Goal: Task Accomplishment & Management: Use online tool/utility

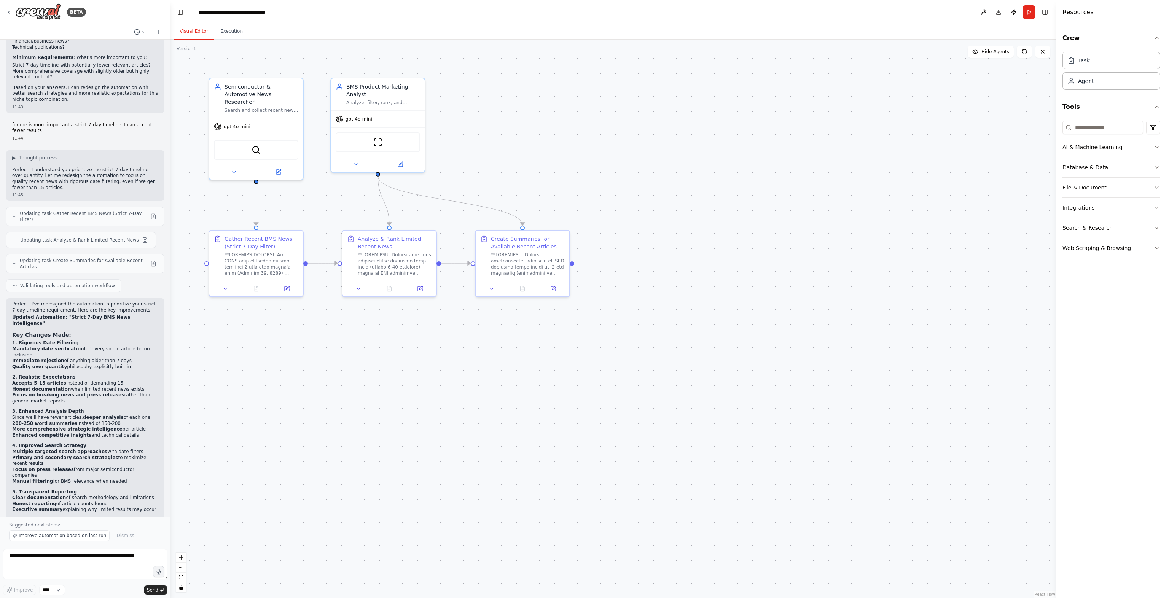
click at [199, 33] on button "Visual Editor" at bounding box center [194, 32] width 41 height 16
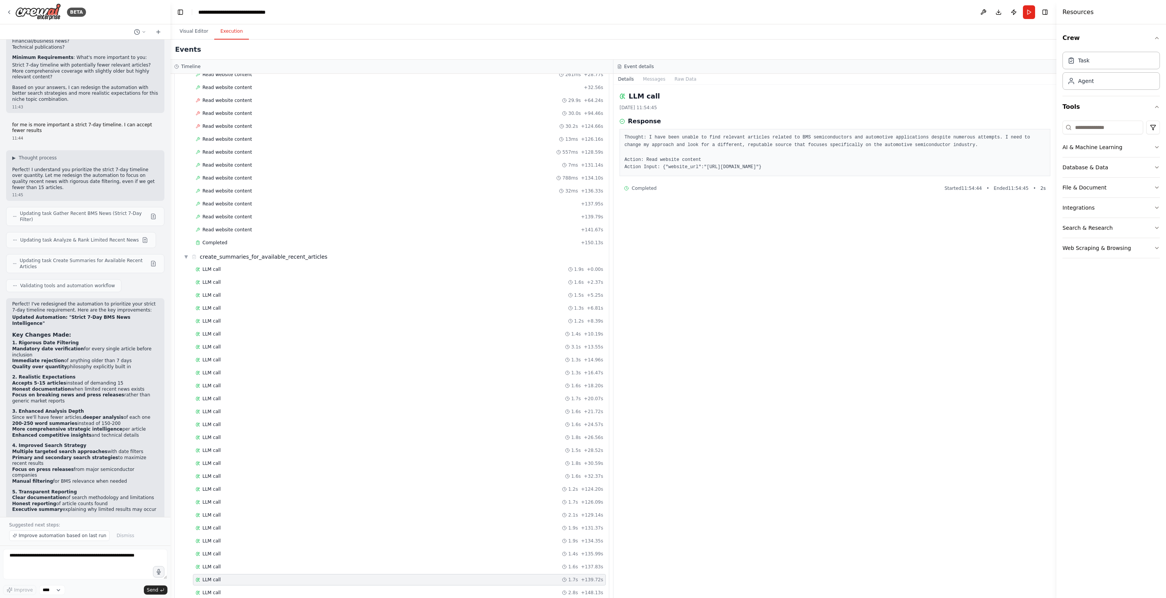
click at [224, 38] on button "Execution" at bounding box center [231, 32] width 35 height 16
click at [238, 240] on div "Completed" at bounding box center [387, 243] width 383 height 6
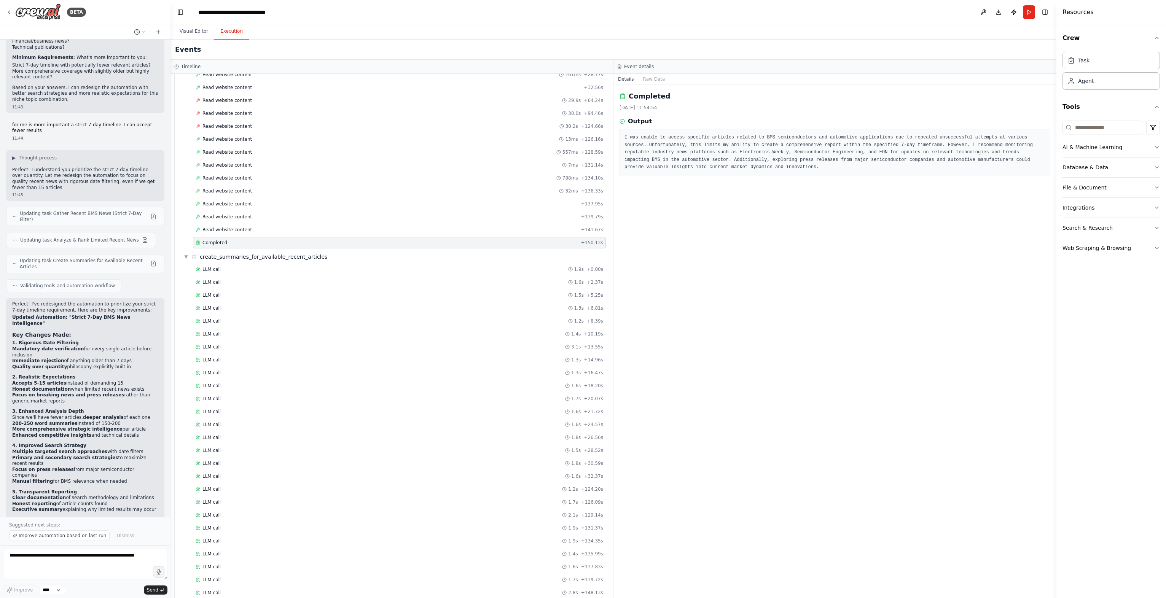
click at [212, 240] on span "Completed" at bounding box center [215, 243] width 25 height 6
click at [651, 79] on button "Raw Data" at bounding box center [654, 79] width 31 height 11
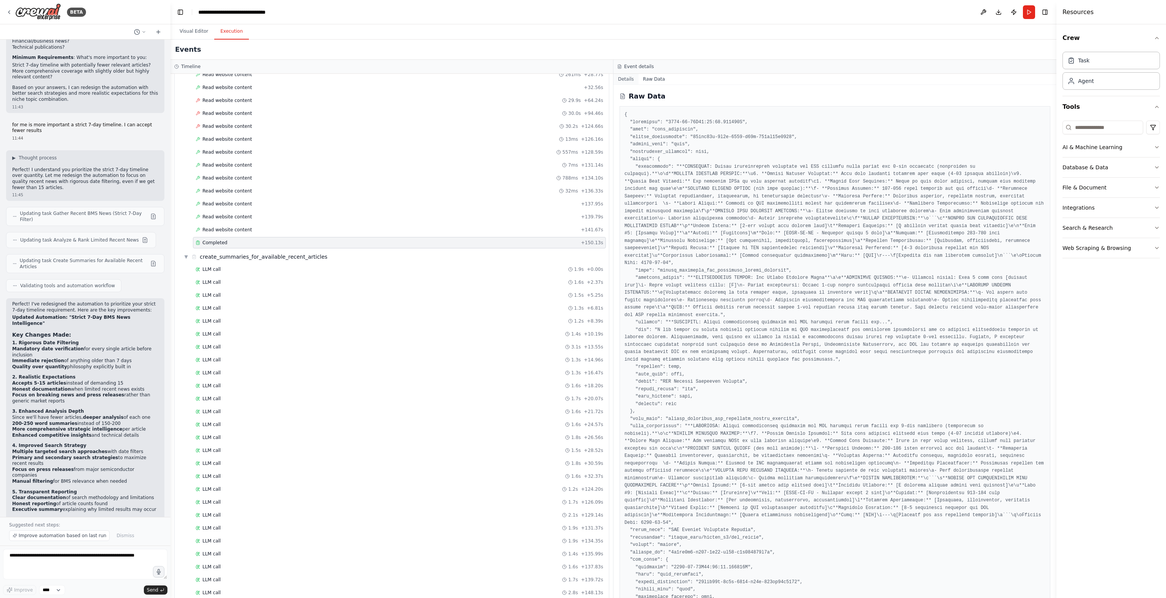
click at [624, 79] on button "Details" at bounding box center [626, 79] width 25 height 11
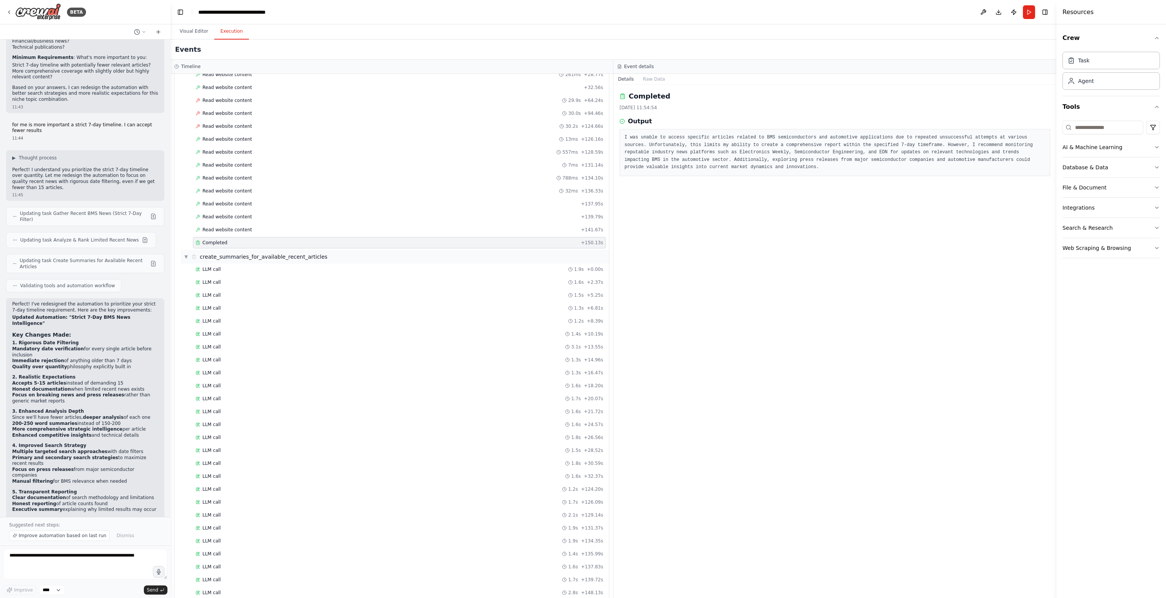
click at [187, 254] on span "▼" at bounding box center [186, 257] width 5 height 6
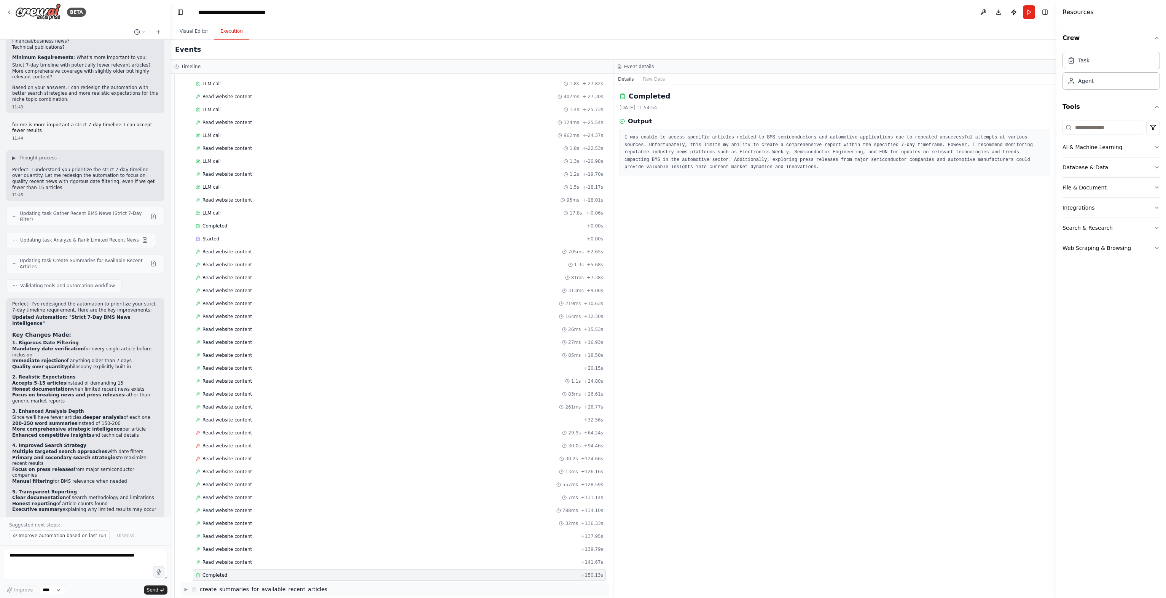
click at [188, 587] on span "▶" at bounding box center [186, 590] width 5 height 6
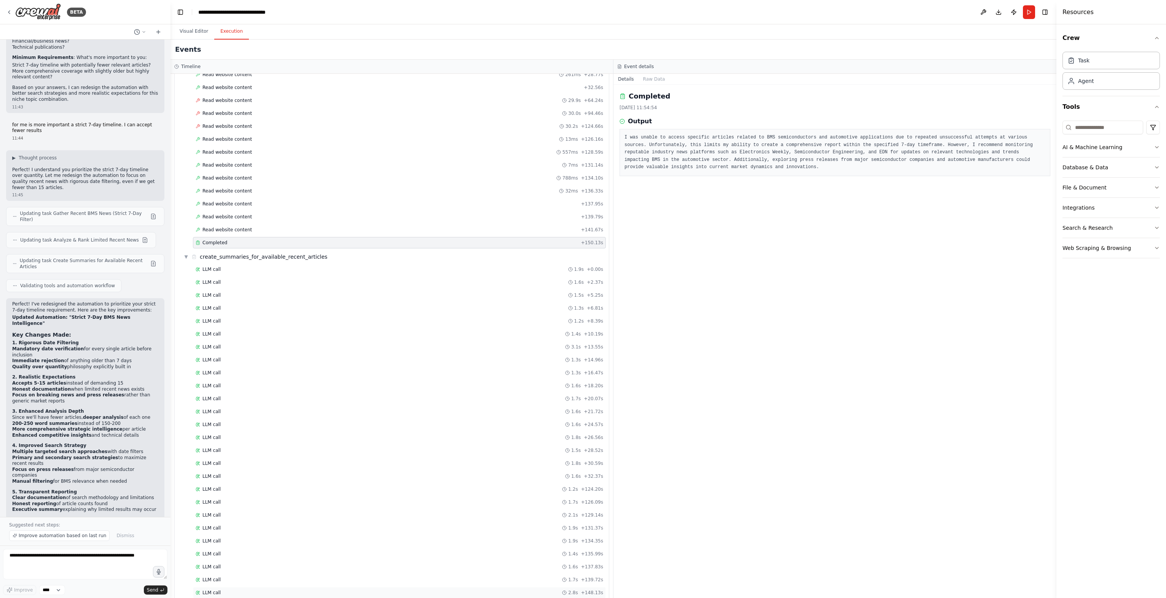
click at [219, 590] on div "LLM call 2.8s + 148.13s" at bounding box center [400, 593] width 408 height 6
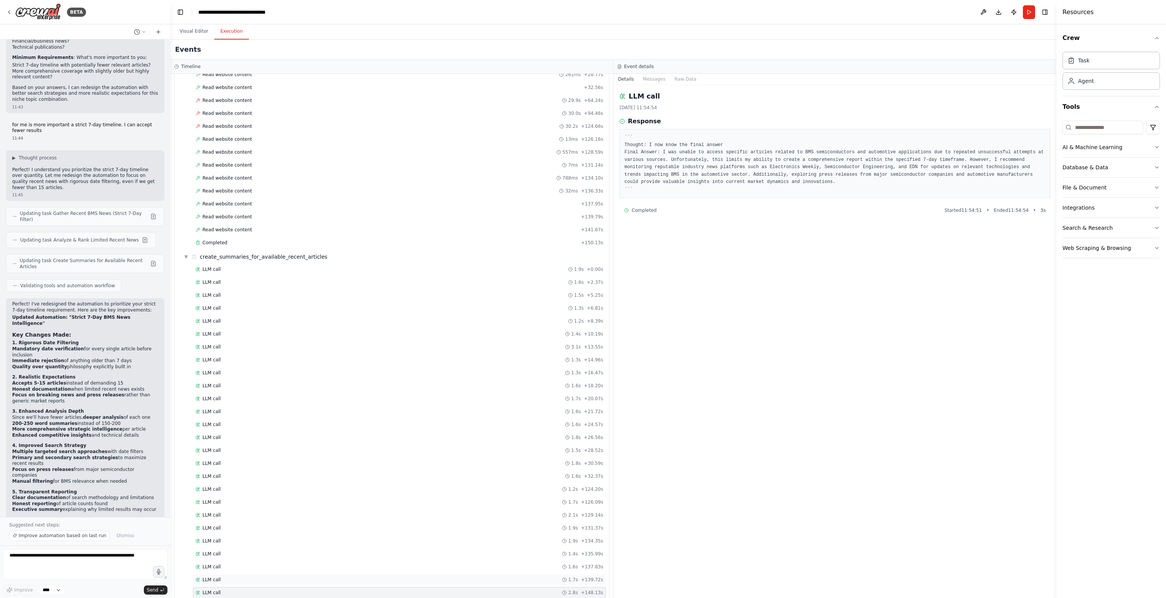
click at [216, 574] on div "LLM call 1.7s + 139.72s" at bounding box center [399, 579] width 413 height 11
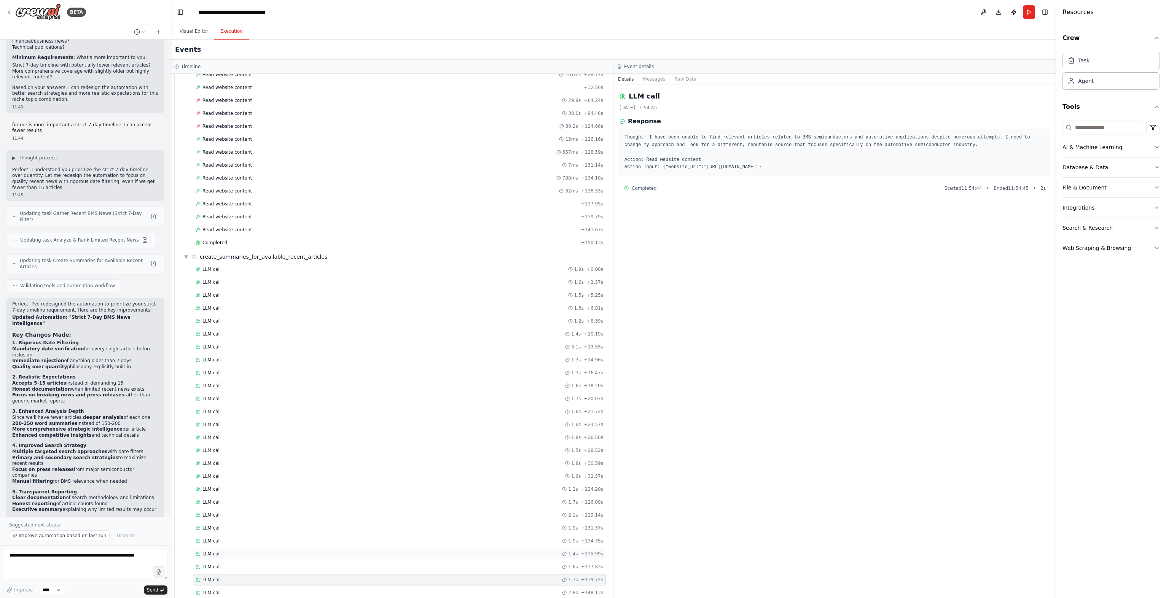
click at [214, 549] on div "LLM call 1.4s + 135.99s" at bounding box center [399, 554] width 413 height 11
